Goal: Task Accomplishment & Management: Manage account settings

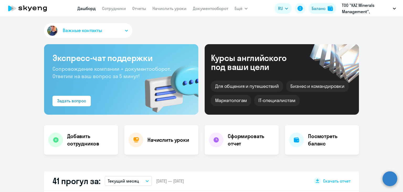
select select "30"
click at [163, 10] on link "Начислить уроки" at bounding box center [169, 8] width 34 height 5
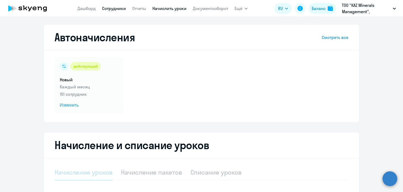
click at [119, 8] on link "Сотрудники" at bounding box center [114, 8] width 24 height 5
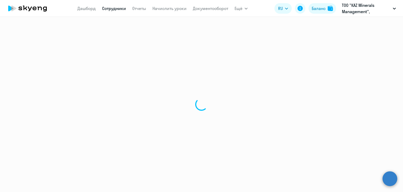
select select "30"
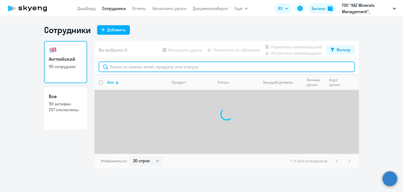
click at [117, 68] on input "text" at bounding box center [227, 66] width 256 height 10
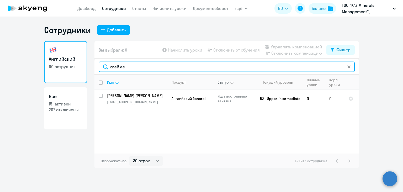
type input "клейме"
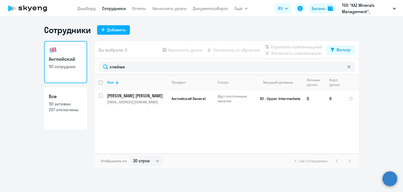
click at [13, 57] on ng-component "Сотрудники Добавить Английский 151 сотрудник Все 151 активен 207 отключены Вы в…" at bounding box center [201, 96] width 403 height 143
click at [101, 96] on input "select row 23738085" at bounding box center [104, 98] width 10 height 10
checkbox input "true"
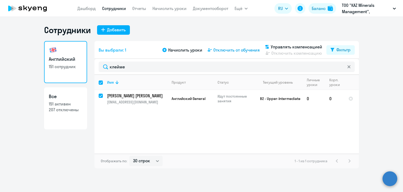
click at [227, 50] on span "Отключить от обучения" at bounding box center [236, 50] width 46 height 6
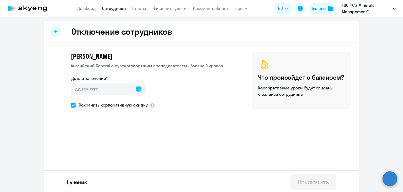
click at [136, 88] on icon at bounding box center [138, 88] width 5 height 5
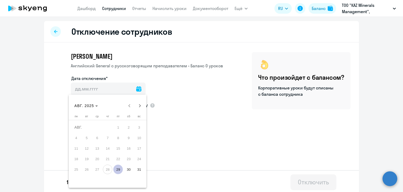
click at [120, 166] on span "29" at bounding box center [117, 168] width 9 height 9
type input "[DATE]"
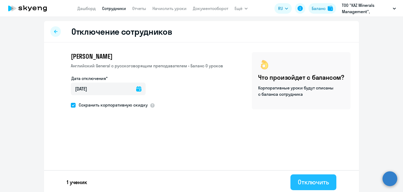
click at [298, 185] on div "Отключить" at bounding box center [313, 181] width 31 height 8
